Goal: Task Accomplishment & Management: Use online tool/utility

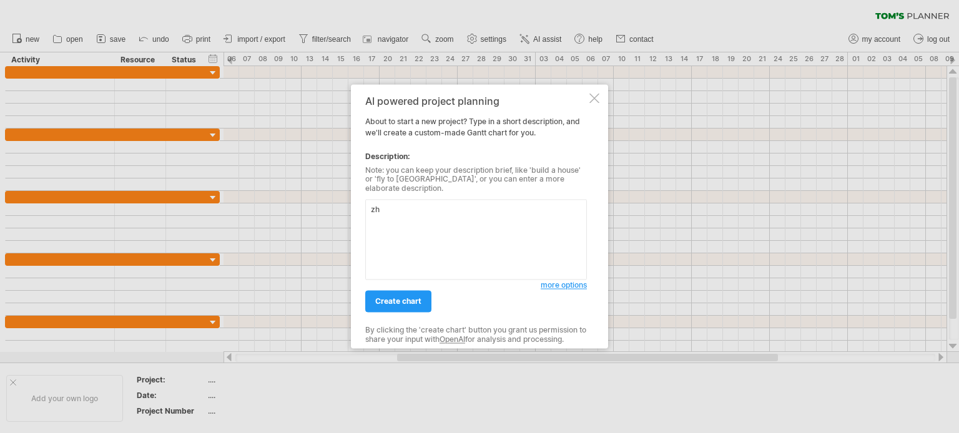
type textarea "z"
type textarea "Z"
type textarea "Change the horizontal axis to one hour"
click at [407, 303] on link "create chart" at bounding box center [398, 302] width 66 height 22
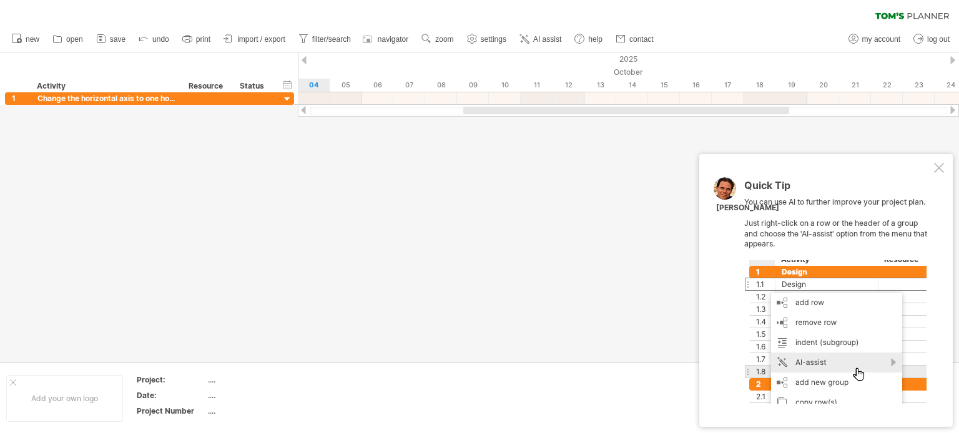
click at [940, 167] on div at bounding box center [939, 168] width 10 height 10
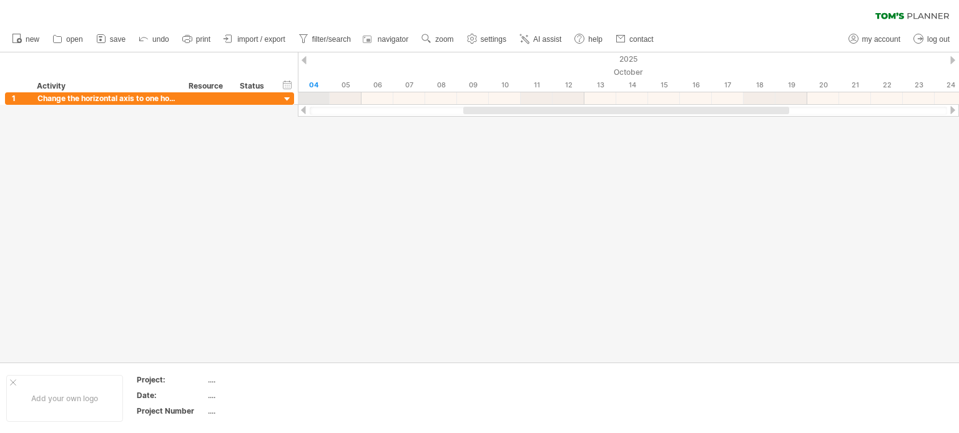
click at [317, 80] on div "04" at bounding box center [314, 85] width 32 height 13
click at [315, 84] on div "04" at bounding box center [314, 85] width 32 height 13
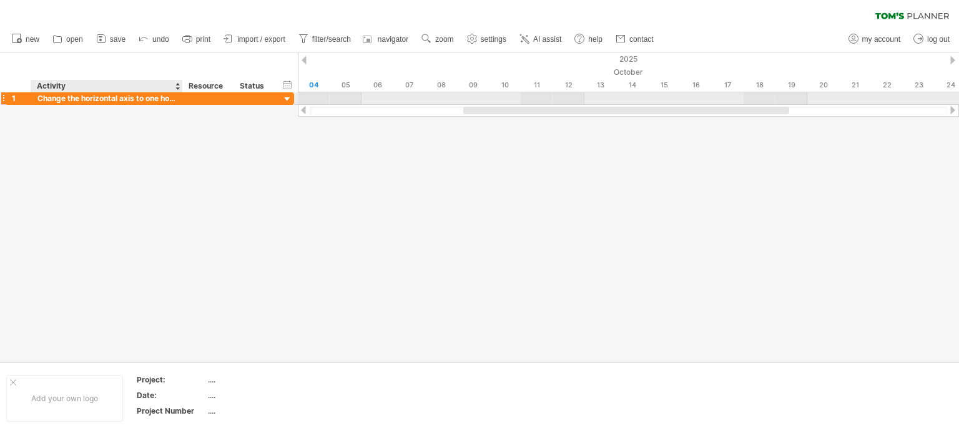
click at [175, 105] on div at bounding box center [479, 207] width 959 height 310
click at [184, 99] on div at bounding box center [208, 98] width 51 height 12
click at [291, 102] on div at bounding box center [288, 100] width 12 height 12
click at [288, 101] on div at bounding box center [288, 100] width 12 height 12
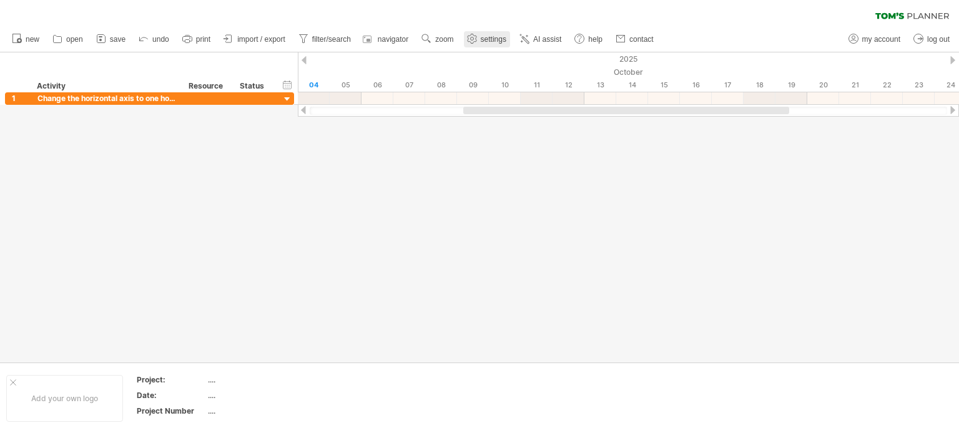
click at [505, 37] on span "settings" at bounding box center [494, 39] width 26 height 9
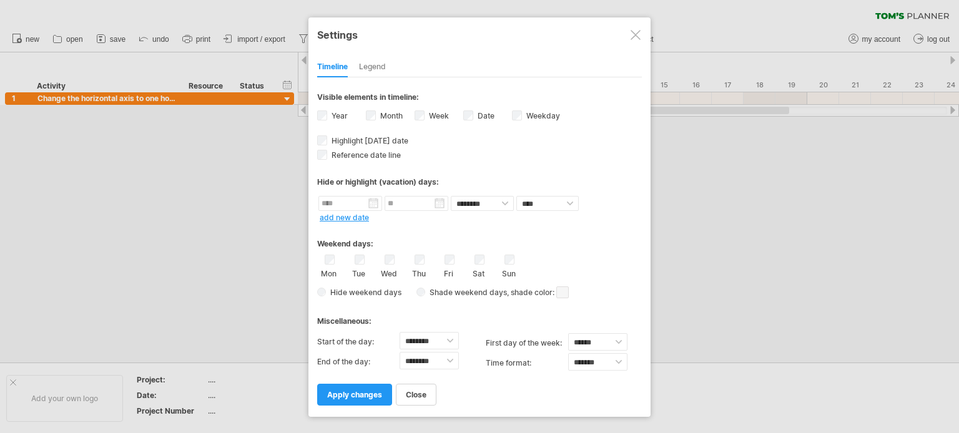
click at [402, 109] on div "Month" at bounding box center [390, 117] width 49 height 17
click at [424, 118] on div "Week visibility of weeknumbers Currently there is not enough space horizontally…" at bounding box center [439, 117] width 49 height 17
click at [688, 191] on div at bounding box center [479, 216] width 959 height 433
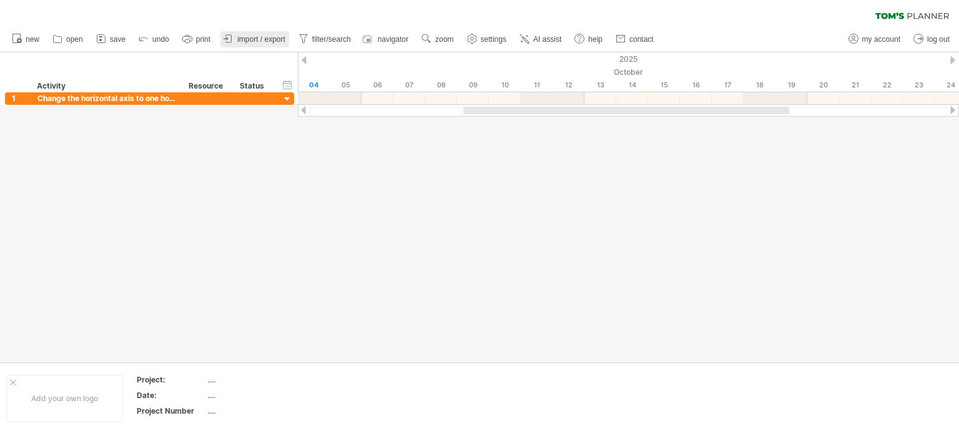
click at [259, 37] on span "import / export" at bounding box center [261, 39] width 48 height 9
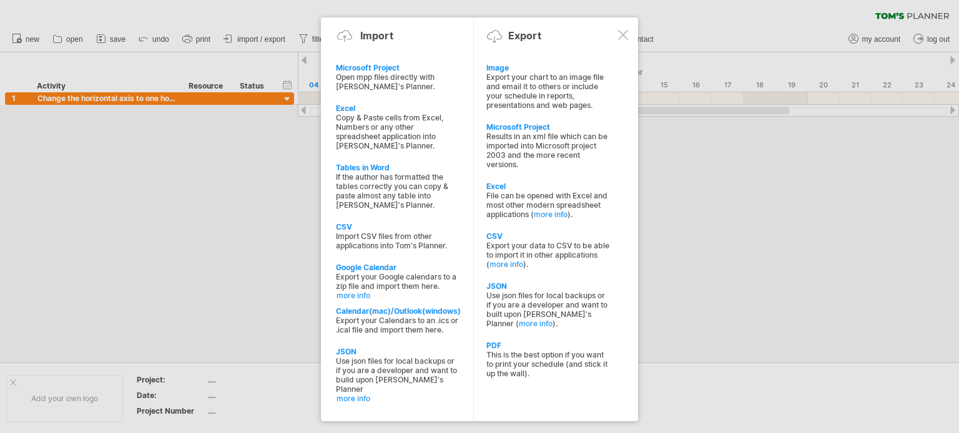
click at [624, 31] on div at bounding box center [623, 35] width 10 height 10
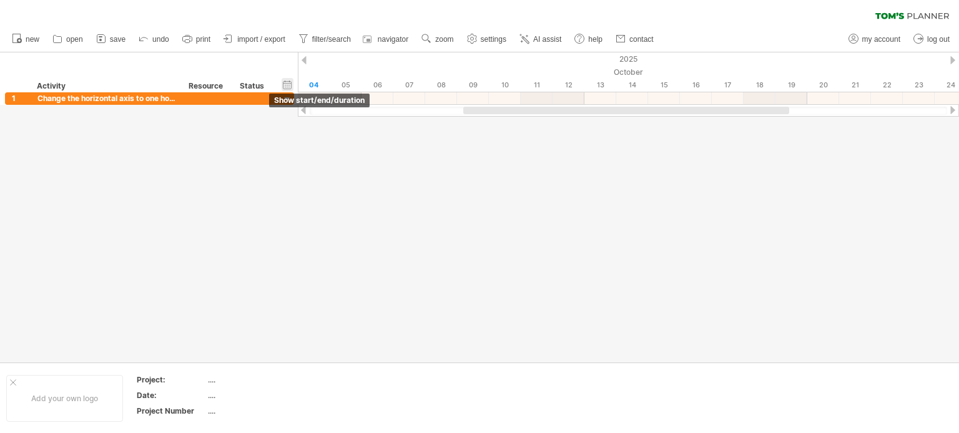
click at [287, 83] on div "hide start/end/duration show start/end/duration" at bounding box center [288, 84] width 12 height 13
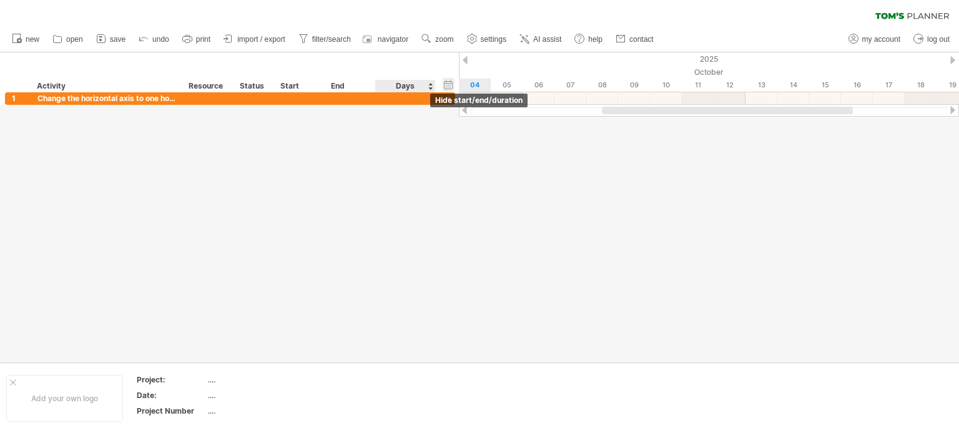
click at [448, 84] on div "hide start/end/duration show start/end/duration" at bounding box center [449, 84] width 12 height 13
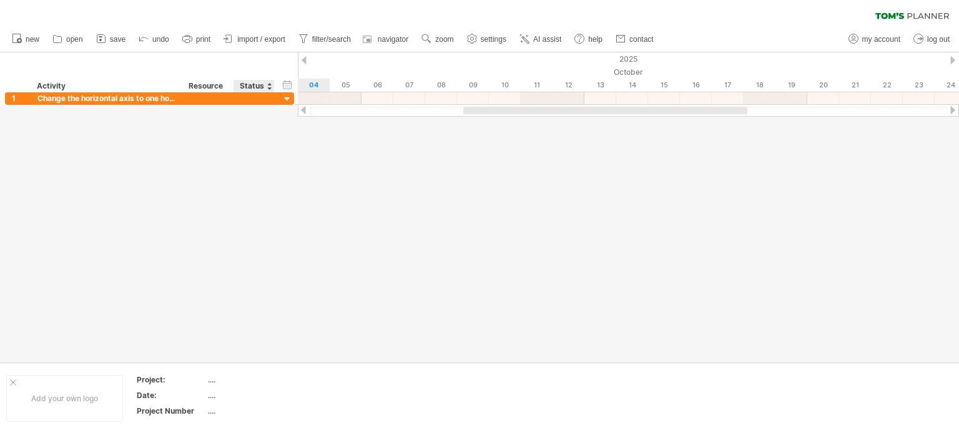
click at [260, 88] on div "Status" at bounding box center [253, 86] width 27 height 12
click at [224, 144] on div at bounding box center [479, 207] width 959 height 310
click at [149, 85] on div "Activity" at bounding box center [106, 86] width 139 height 12
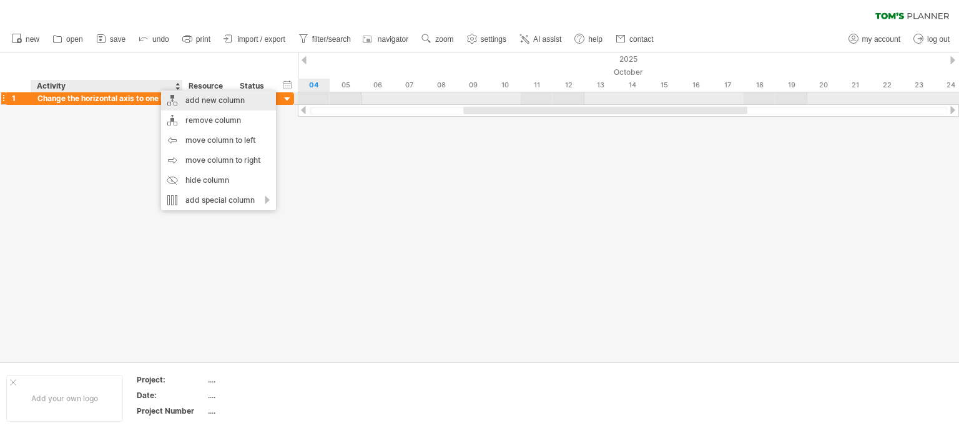
click at [187, 99] on div "add new column" at bounding box center [218, 101] width 115 height 20
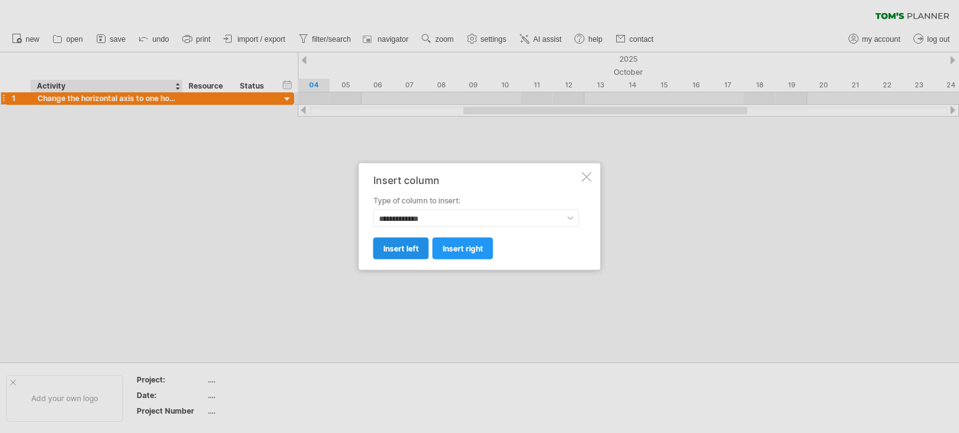
click at [398, 249] on span "insert left" at bounding box center [401, 248] width 36 height 9
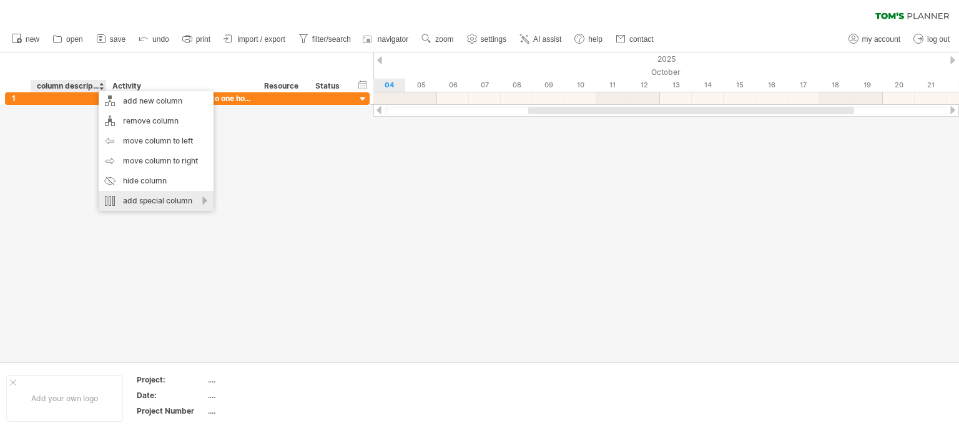
click at [205, 198] on div "add special column" at bounding box center [156, 201] width 115 height 20
click at [190, 129] on div "remove column" at bounding box center [156, 121] width 115 height 20
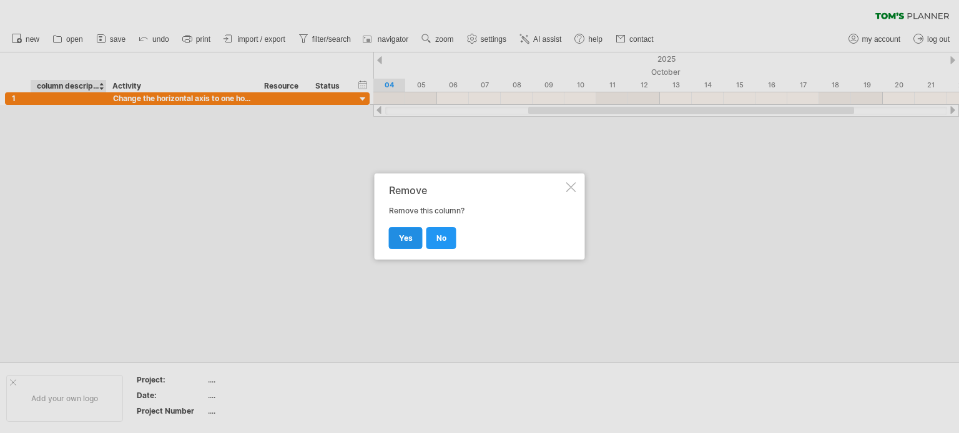
click at [390, 240] on link "yes" at bounding box center [406, 238] width 34 height 22
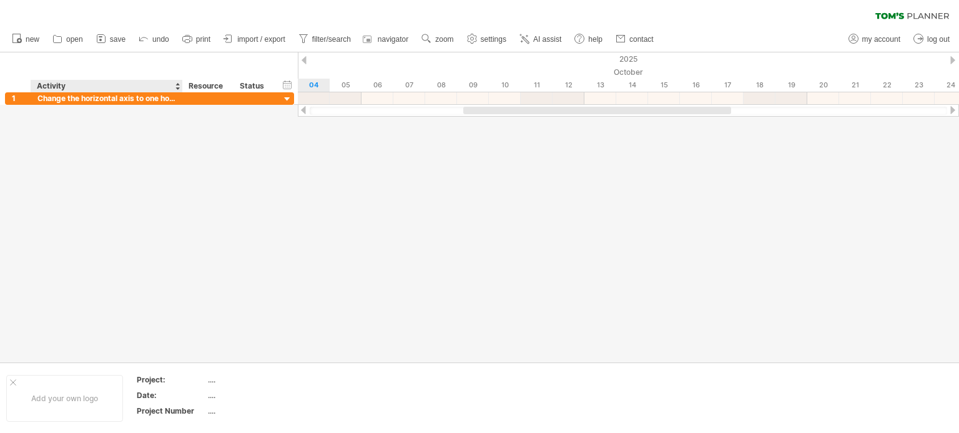
click at [67, 85] on div "Activity" at bounding box center [106, 86] width 139 height 12
type input "*"
type input "**"
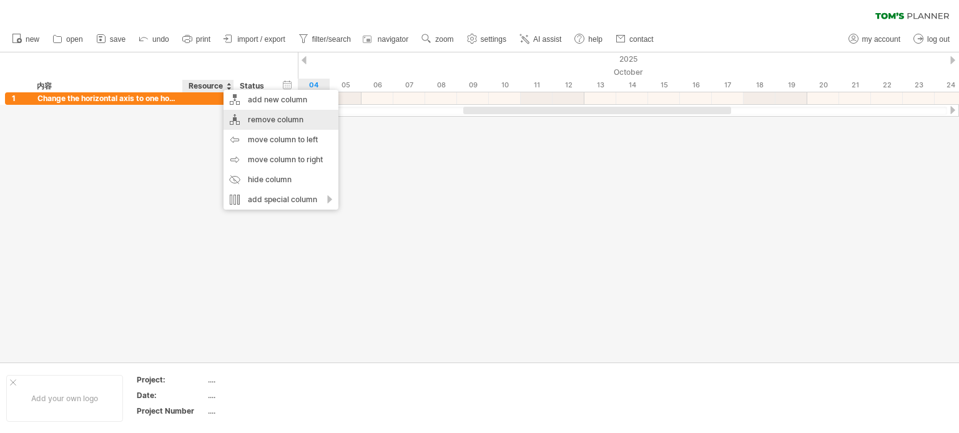
click at [285, 118] on div "remove column" at bounding box center [281, 120] width 115 height 20
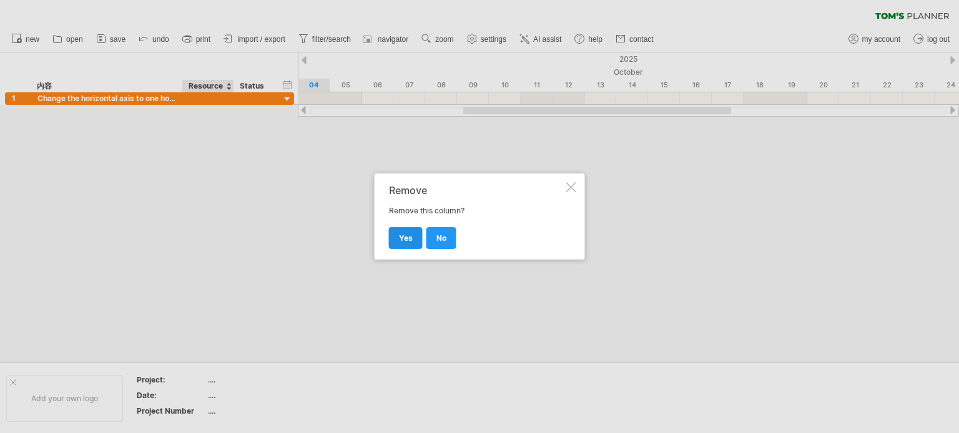
click at [409, 239] on span "yes" at bounding box center [406, 238] width 14 height 9
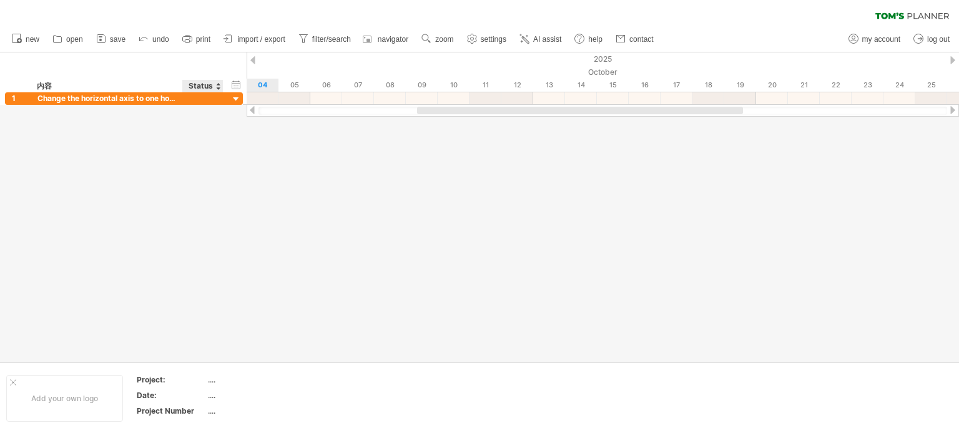
click at [206, 86] on div "Status" at bounding box center [202, 86] width 27 height 12
click at [213, 87] on input "******" at bounding box center [202, 86] width 27 height 12
type input "*"
type input "**"
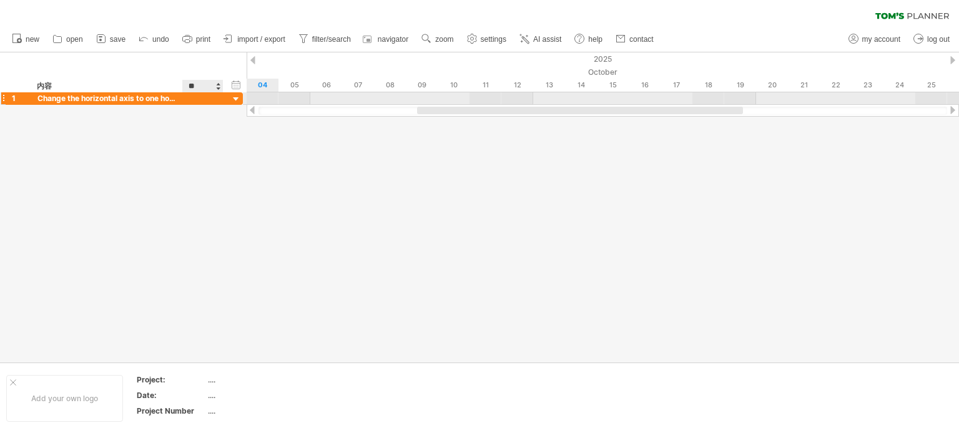
click at [223, 96] on div "**********" at bounding box center [124, 98] width 238 height 12
click at [234, 98] on div at bounding box center [236, 100] width 12 height 12
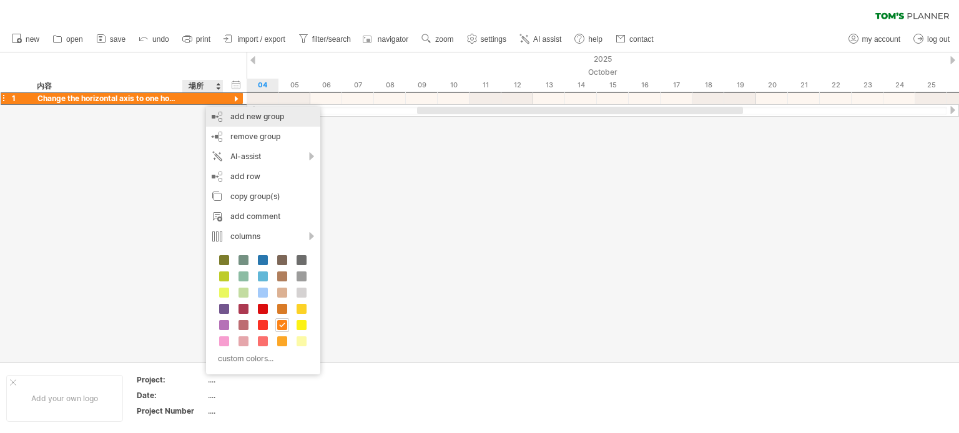
click at [242, 119] on div "add new group" at bounding box center [263, 117] width 114 height 20
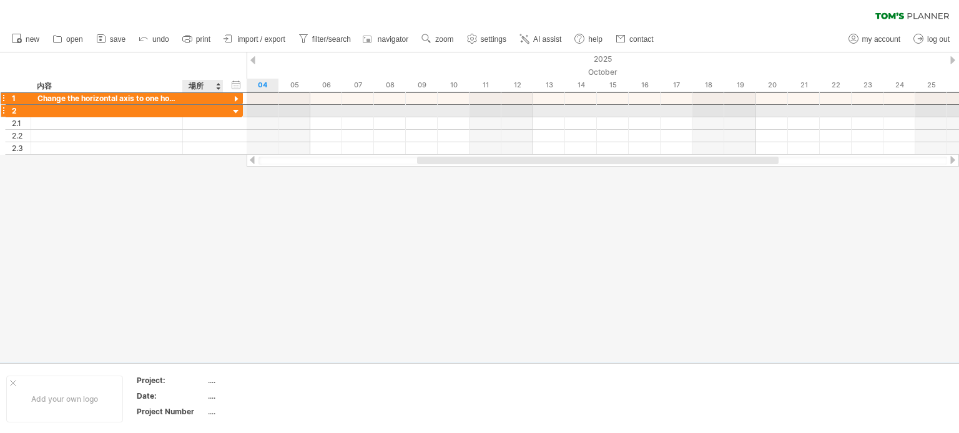
click at [221, 107] on div at bounding box center [222, 111] width 6 height 12
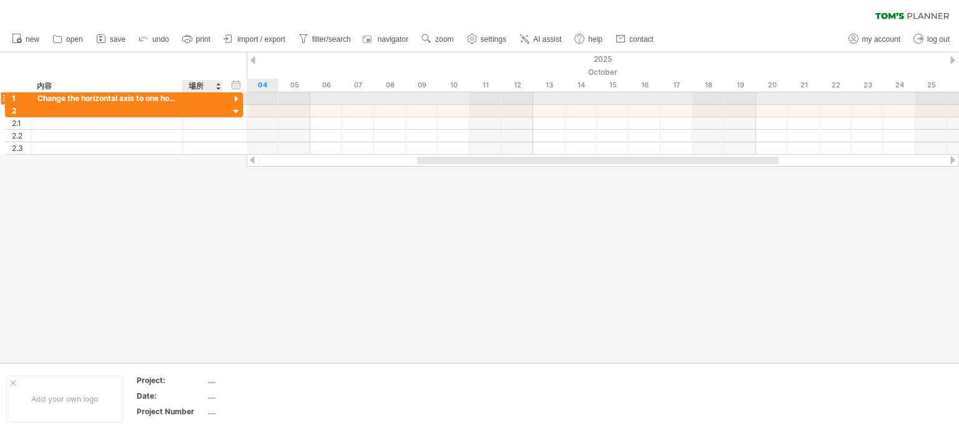
click at [238, 97] on div at bounding box center [236, 100] width 12 height 12
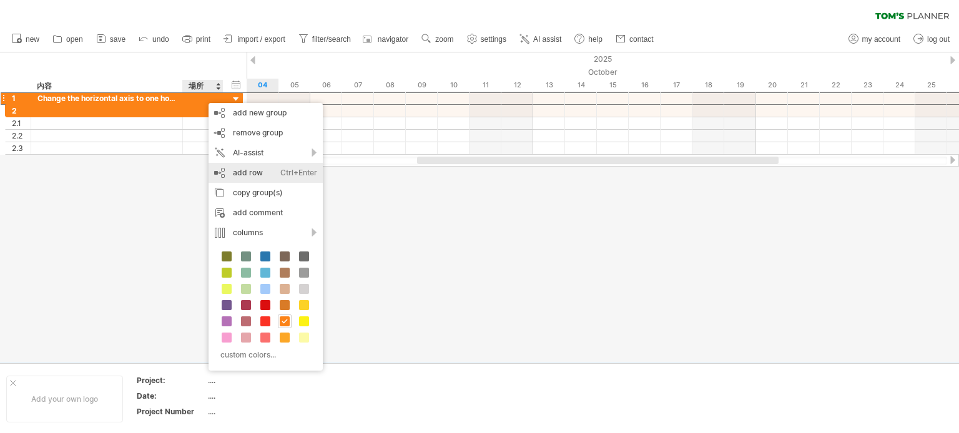
click at [283, 176] on div "Ctrl+Enter" at bounding box center [298, 173] width 37 height 20
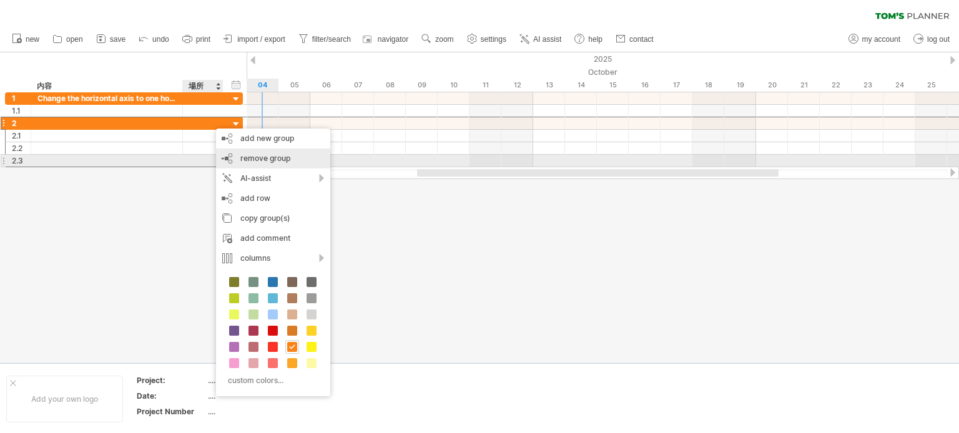
click at [231, 162] on div "remove group remove selected groups" at bounding box center [273, 159] width 114 height 20
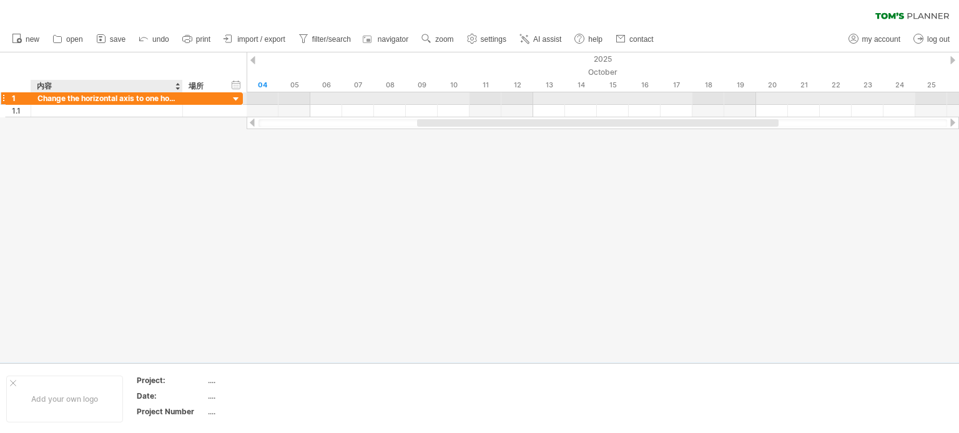
click at [179, 98] on div at bounding box center [181, 98] width 6 height 12
click at [219, 100] on div at bounding box center [222, 98] width 6 height 12
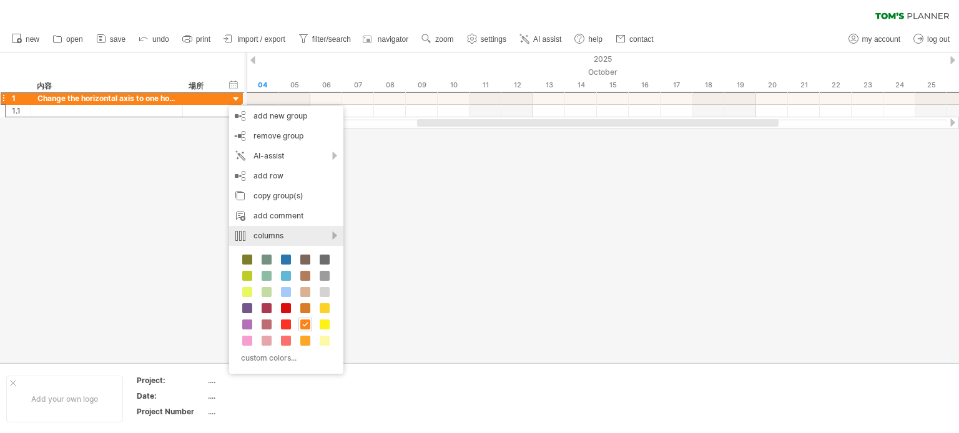
click at [328, 232] on div "columns" at bounding box center [286, 236] width 114 height 20
click at [309, 235] on div "columns" at bounding box center [286, 236] width 114 height 20
click at [304, 234] on div "columns" at bounding box center [286, 236] width 114 height 20
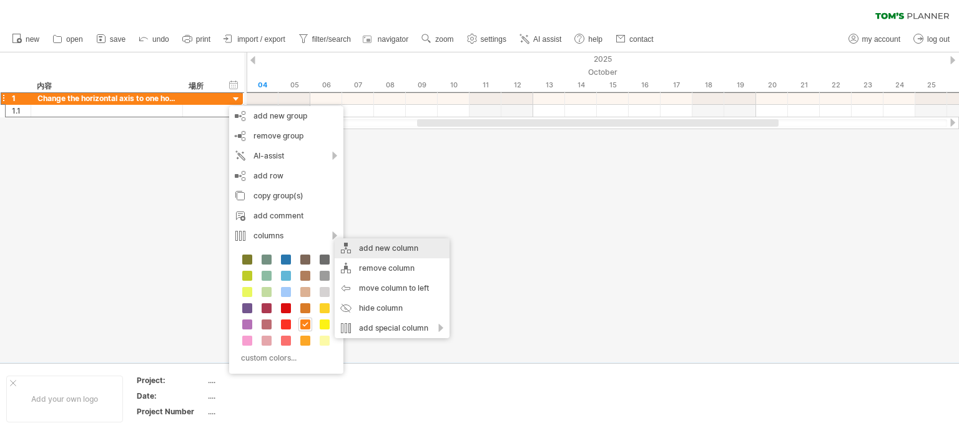
click at [354, 251] on div "add new column" at bounding box center [392, 249] width 115 height 20
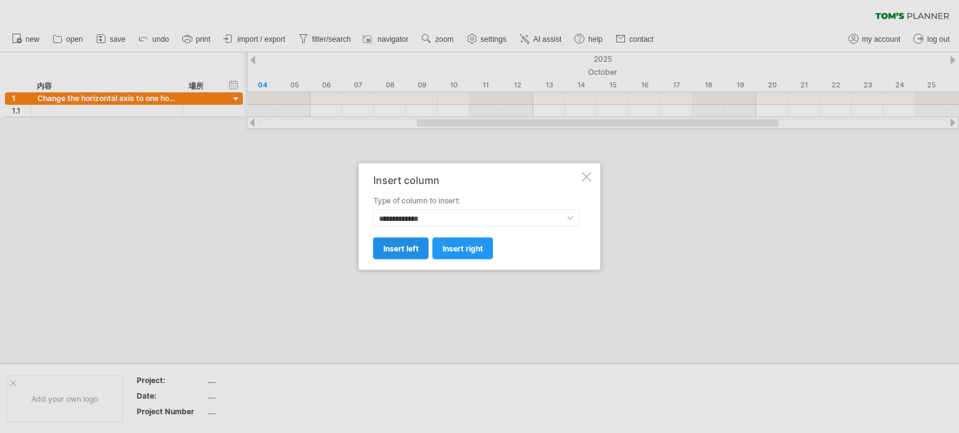
click at [413, 255] on link "insert left" at bounding box center [401, 249] width 56 height 22
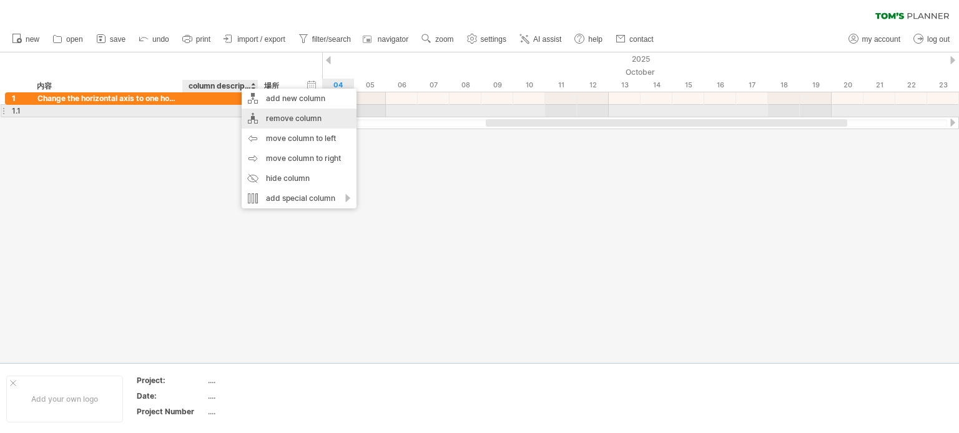
click at [275, 117] on div "remove column" at bounding box center [299, 119] width 115 height 20
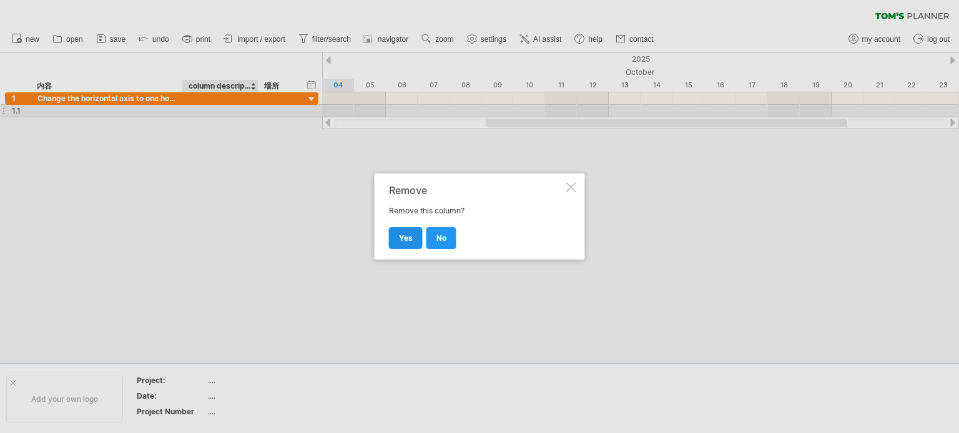
click at [415, 243] on link "yes" at bounding box center [406, 238] width 34 height 22
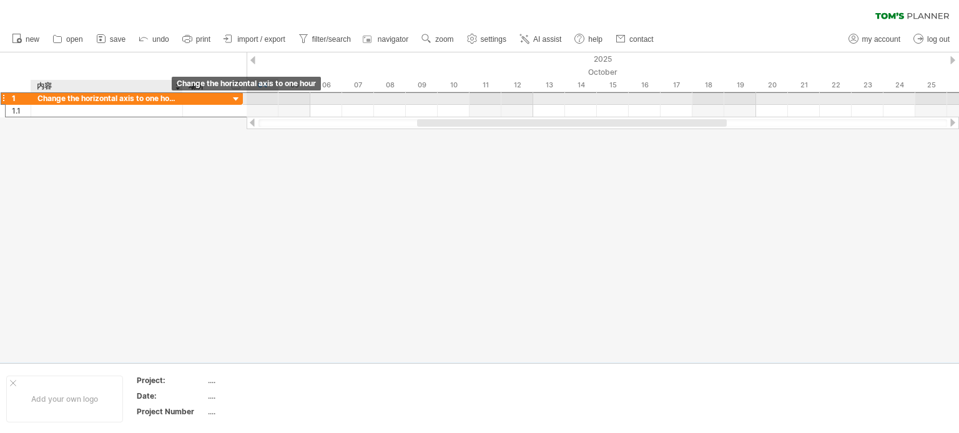
click at [163, 101] on div "Change the horizontal axis to one hour" at bounding box center [106, 98] width 139 height 12
click at [178, 102] on div at bounding box center [181, 98] width 6 height 12
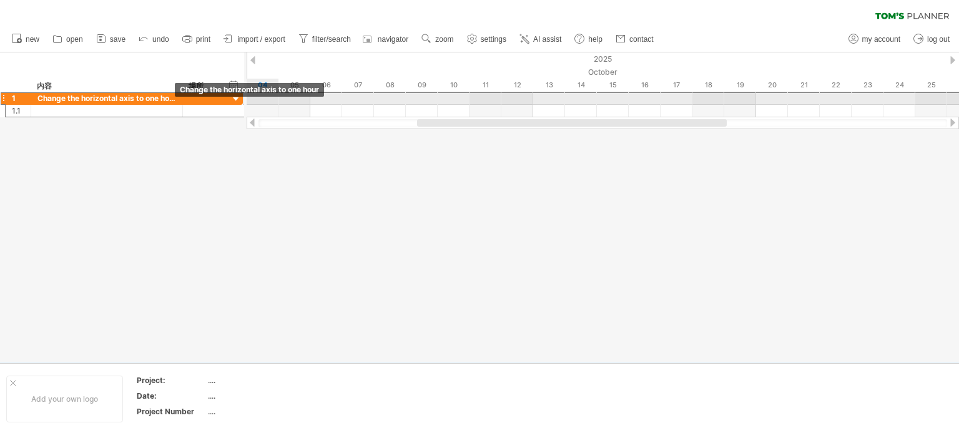
click at [167, 101] on div "Change the horizontal axis to one hour" at bounding box center [106, 98] width 139 height 12
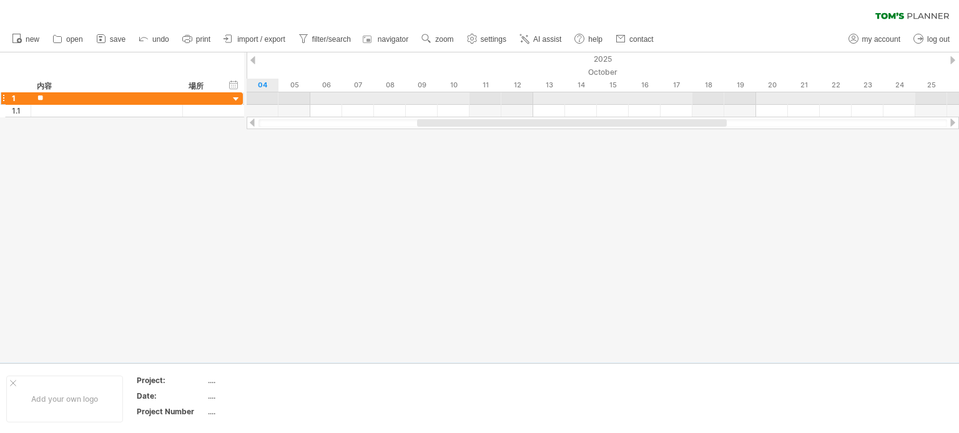
type input "*"
click at [234, 101] on div at bounding box center [236, 100] width 12 height 12
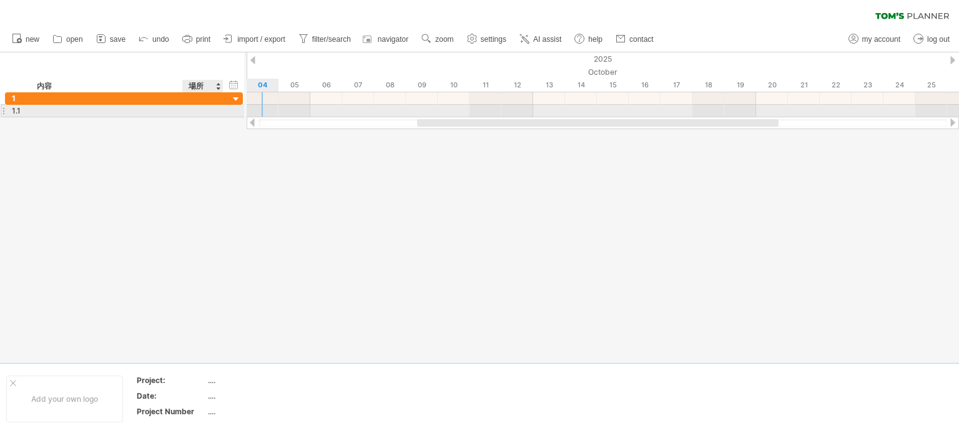
drag, startPoint x: 207, startPoint y: 112, endPoint x: 199, endPoint y: 115, distance: 8.5
click at [205, 114] on div at bounding box center [202, 111] width 27 height 12
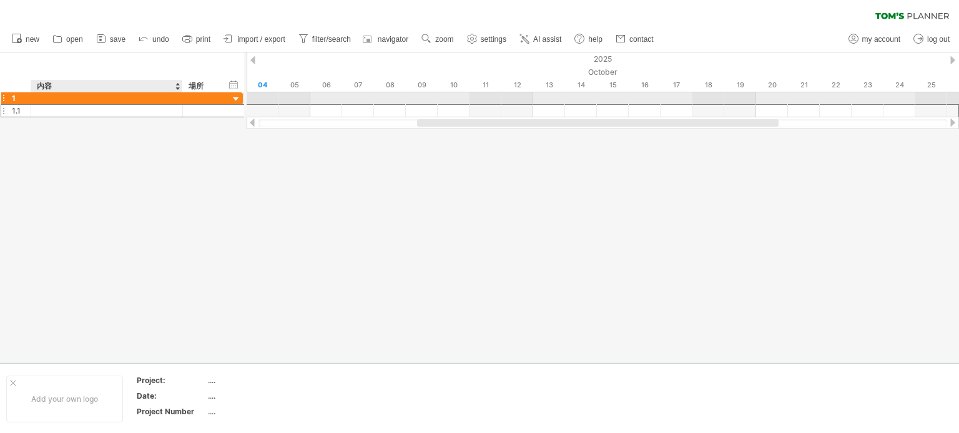
click at [74, 94] on div at bounding box center [106, 98] width 139 height 12
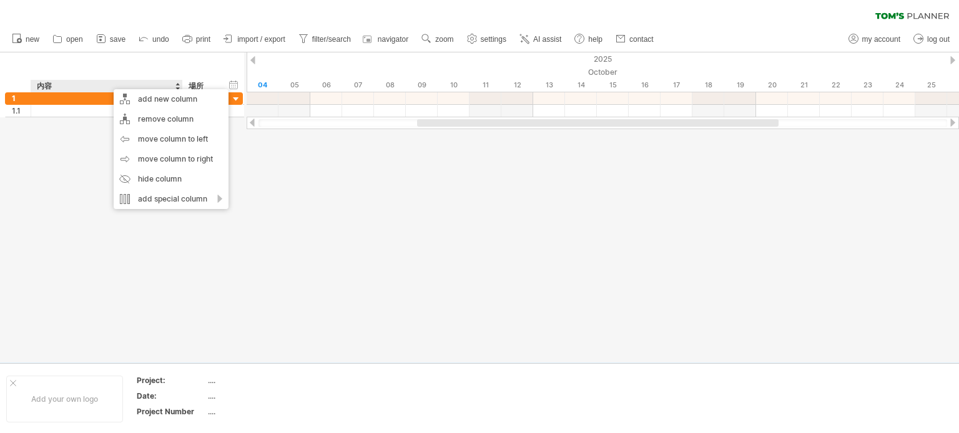
click at [52, 152] on div at bounding box center [479, 207] width 959 height 310
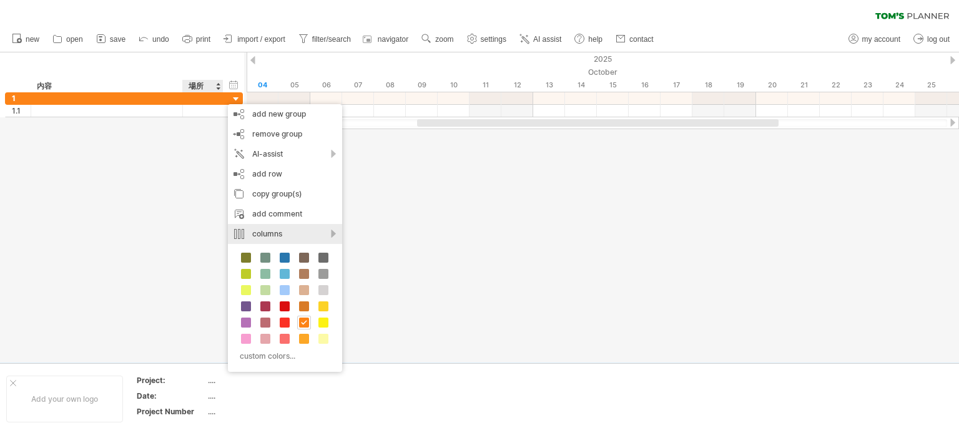
click at [299, 229] on div "columns" at bounding box center [285, 234] width 114 height 20
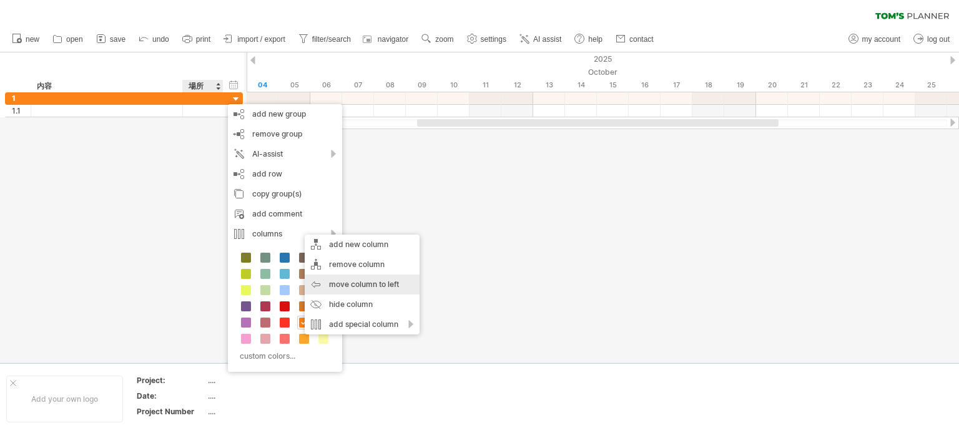
click at [352, 290] on div "move column to left" at bounding box center [362, 285] width 115 height 20
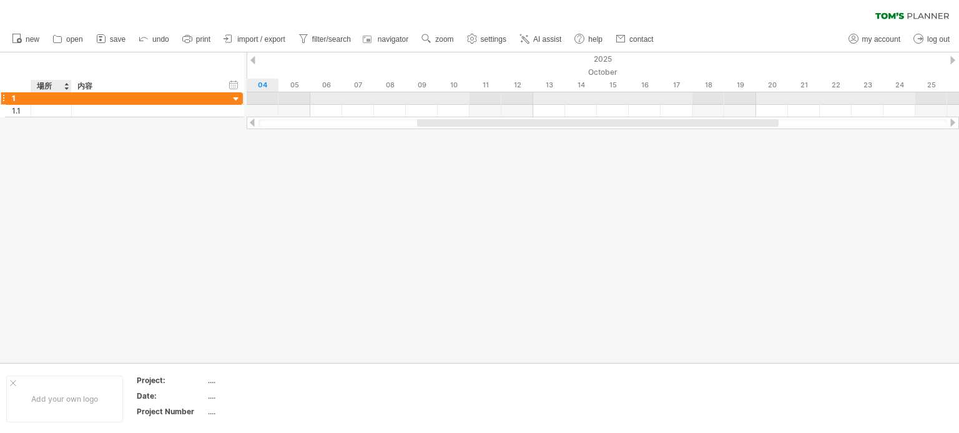
click at [106, 101] on div at bounding box center [147, 98] width 139 height 12
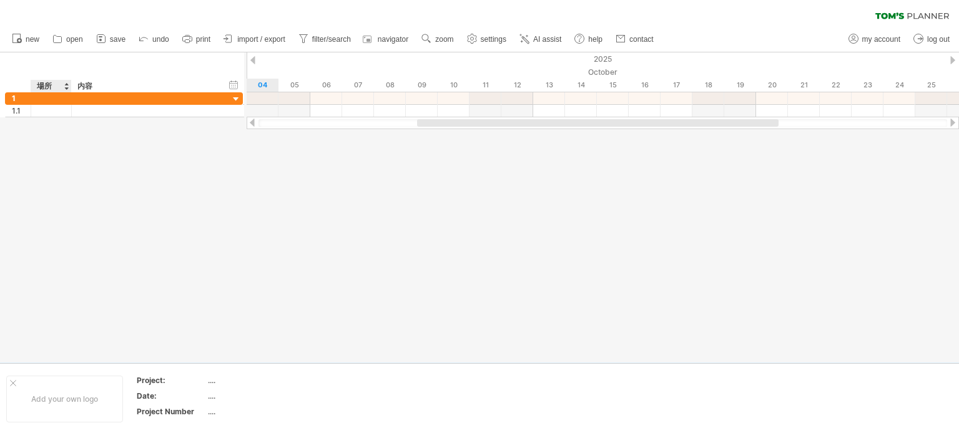
click at [102, 85] on div "内容" at bounding box center [146, 86] width 139 height 12
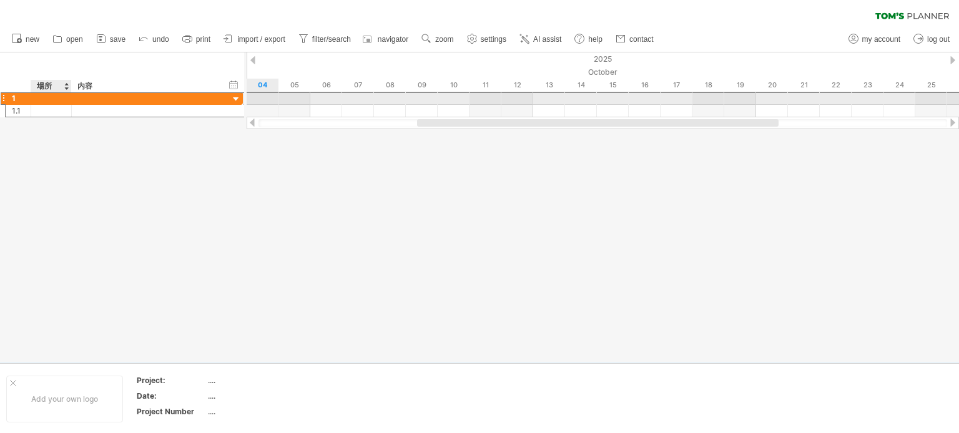
click at [47, 94] on div at bounding box center [50, 98] width 27 height 12
type input "*"
click at [103, 102] on div at bounding box center [147, 98] width 139 height 12
type input "*"
click at [50, 98] on div "ｚ" at bounding box center [50, 98] width 27 height 12
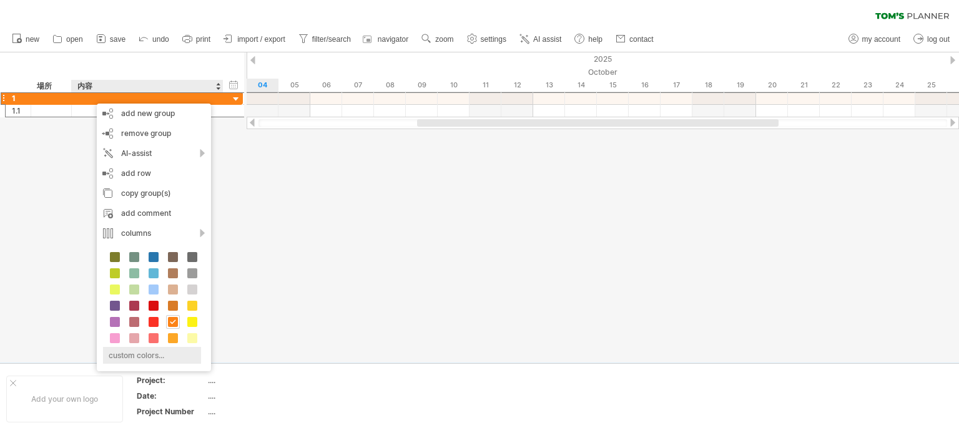
click at [160, 358] on div "custom colors..." at bounding box center [152, 355] width 98 height 17
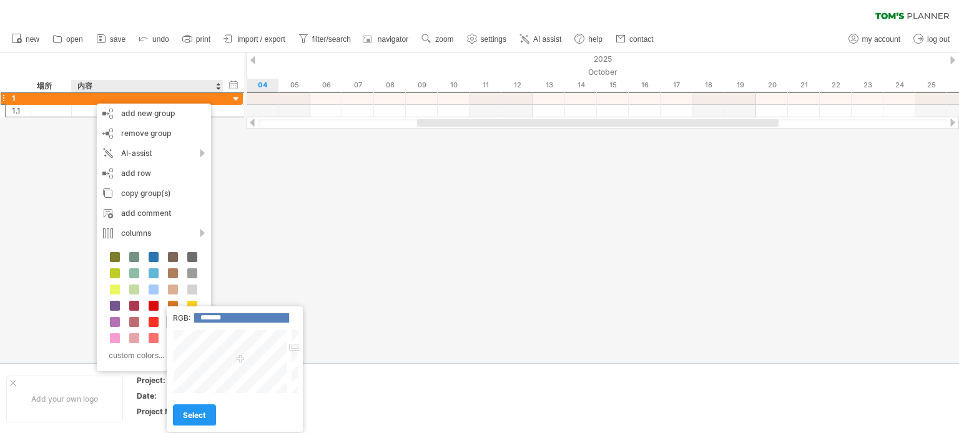
click at [240, 214] on div at bounding box center [479, 207] width 959 height 310
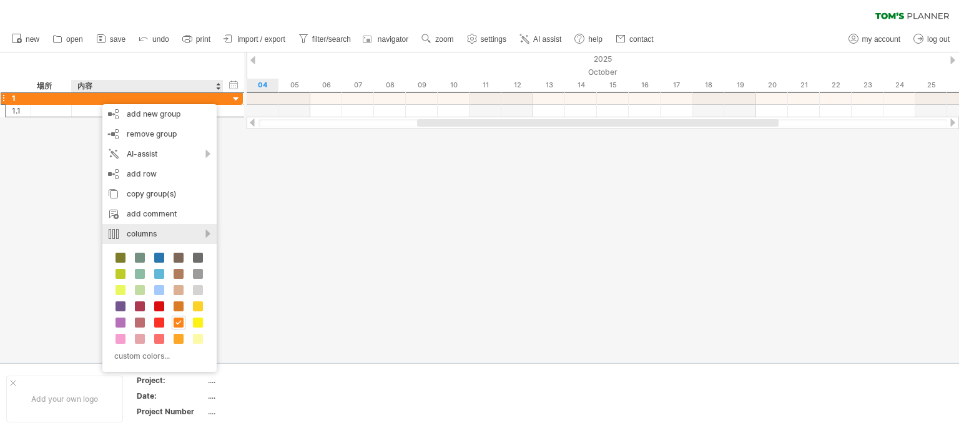
click at [203, 235] on div "columns" at bounding box center [159, 234] width 114 height 20
click at [272, 208] on div at bounding box center [479, 207] width 959 height 310
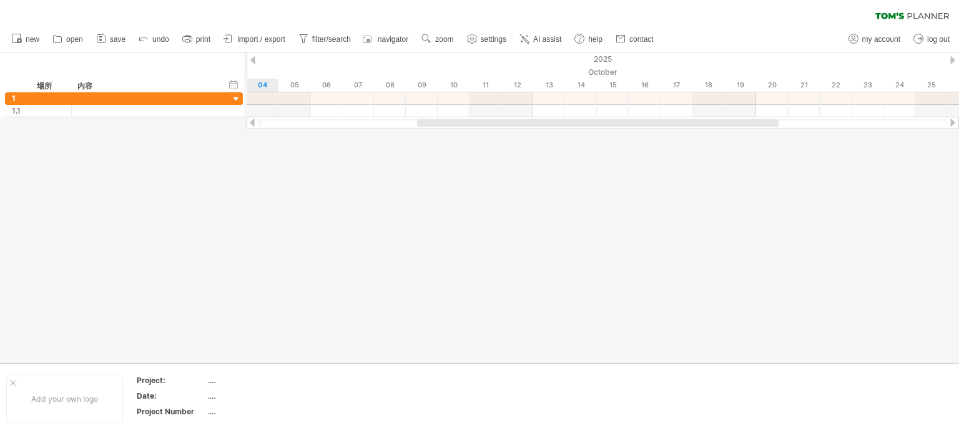
click at [210, 37] on span "print" at bounding box center [203, 39] width 14 height 9
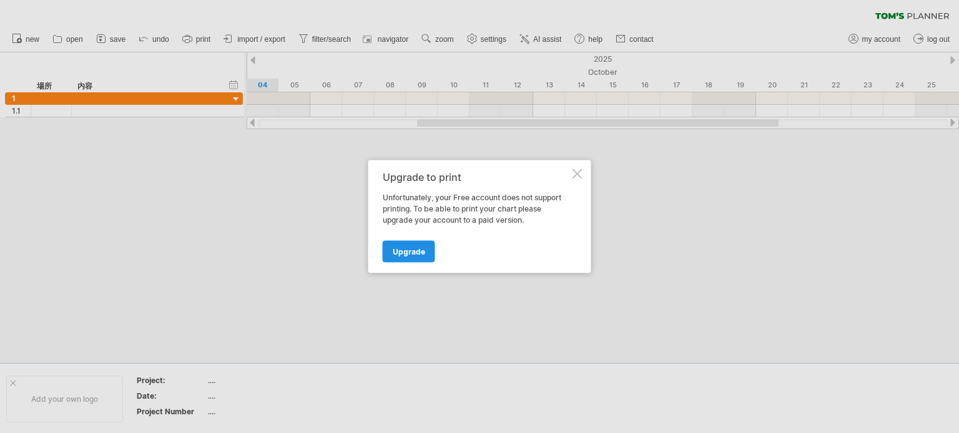
click at [400, 254] on span "Upgrade" at bounding box center [409, 251] width 32 height 9
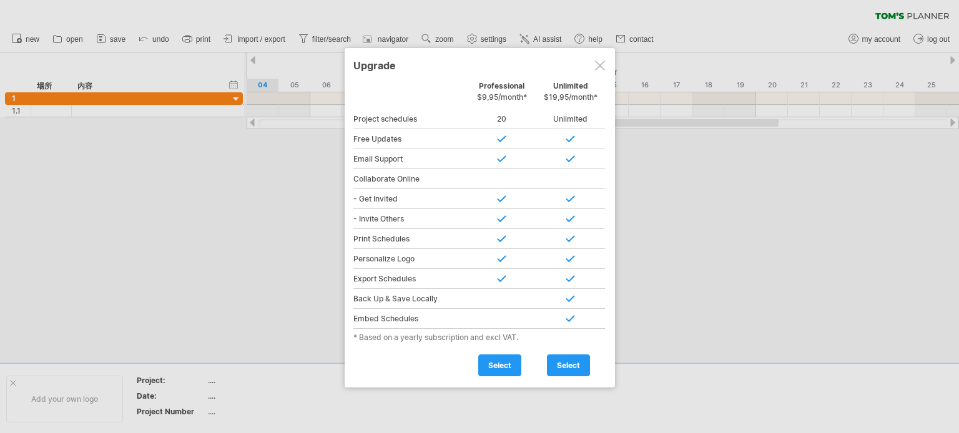
click at [601, 69] on div at bounding box center [600, 66] width 10 height 10
